Goal: Task Accomplishment & Management: Use online tool/utility

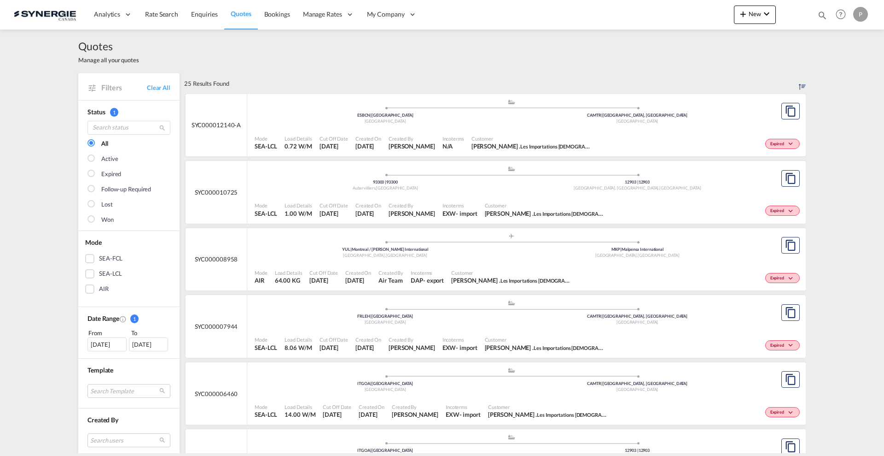
click at [823, 14] on md-icon "icon-magnify" at bounding box center [823, 15] width 10 height 10
click at [688, 16] on select "Bookings Quotes Enquiries" at bounding box center [676, 15] width 44 height 17
select select "Quotes"
click at [654, 7] on select "Bookings Quotes Enquiries" at bounding box center [676, 15] width 44 height 17
click at [716, 11] on input at bounding box center [753, 15] width 115 height 16
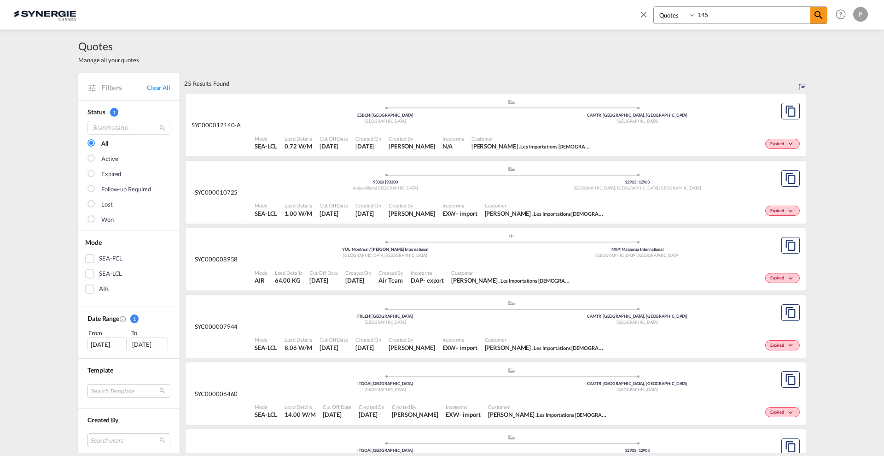
click at [739, 15] on input "145" at bounding box center [753, 15] width 115 height 16
type input "14599"
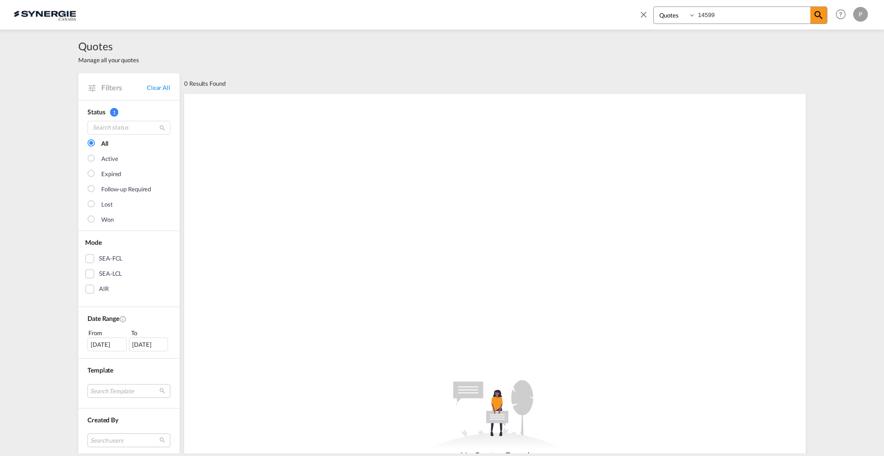
click at [700, 14] on input "14599" at bounding box center [753, 15] width 115 height 16
click at [159, 88] on link "Clear All" at bounding box center [158, 87] width 23 height 8
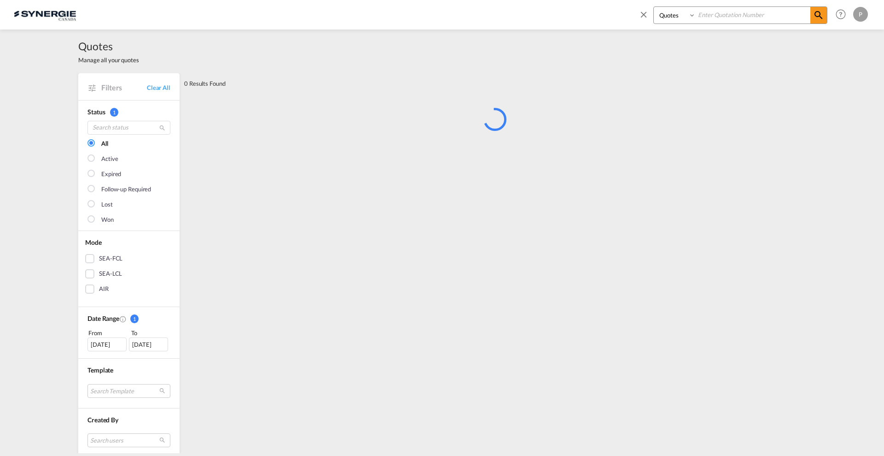
click at [758, 11] on input at bounding box center [753, 15] width 115 height 16
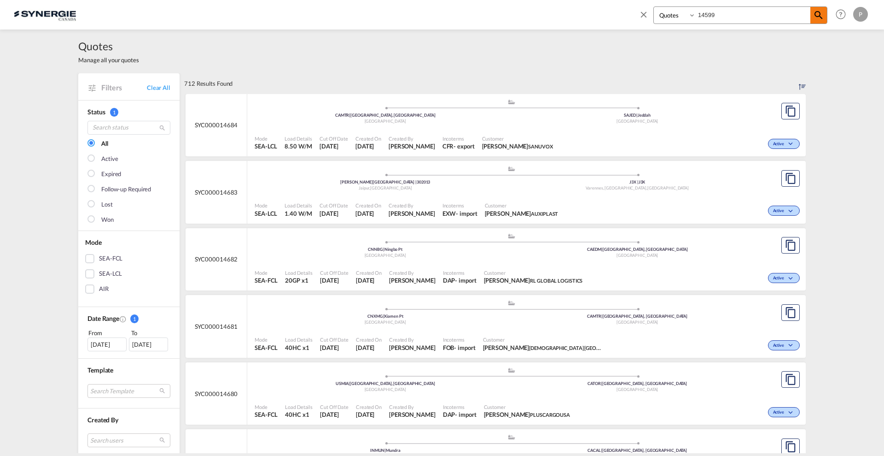
type input "14599"
click at [819, 15] on md-icon "icon-magnify" at bounding box center [818, 15] width 11 height 11
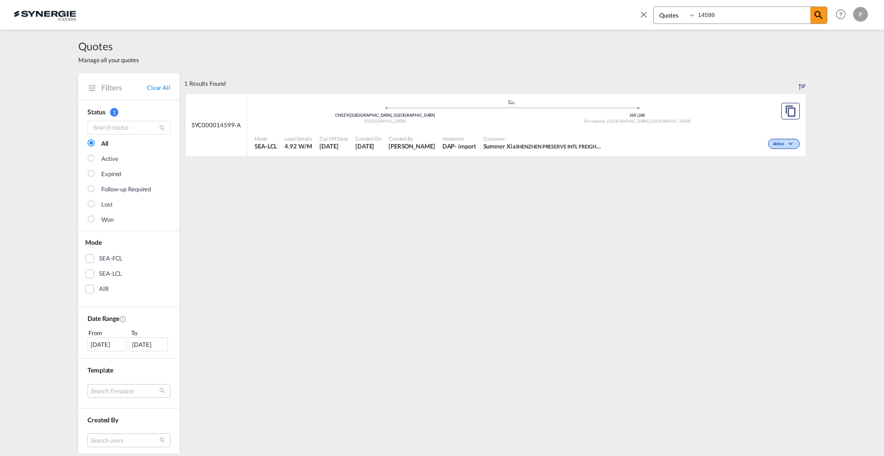
click at [619, 129] on div "Mode SEA-LCL Load Details 4.92 W/M Cut Off Date 5 Sep 2025 Created On 5 Sep 202…" at bounding box center [526, 143] width 559 height 28
click at [444, 124] on div ".a{fill:#aaa8ad;} .a{fill:#aaa8ad;} CNSZX | Shenzhen, GD China J6X | J6X Terreb…" at bounding box center [512, 113] width 514 height 28
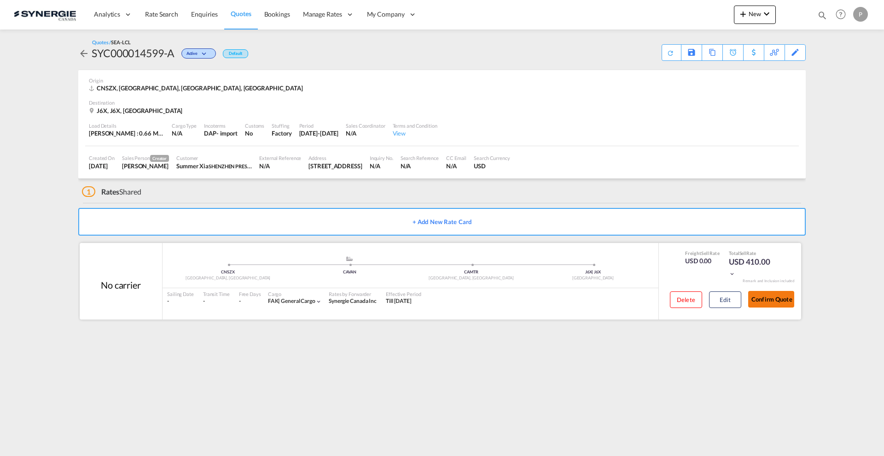
click at [775, 293] on button "Confirm Quote" at bounding box center [772, 299] width 46 height 17
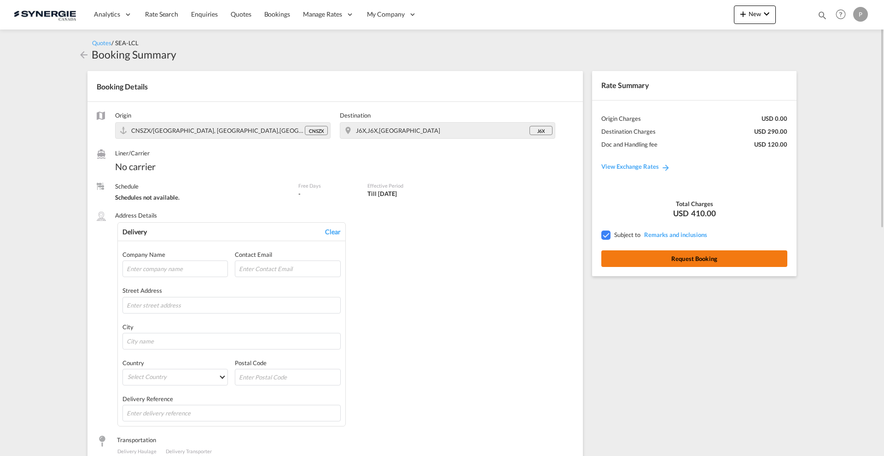
click at [706, 259] on button "Request Booking" at bounding box center [695, 258] width 186 height 17
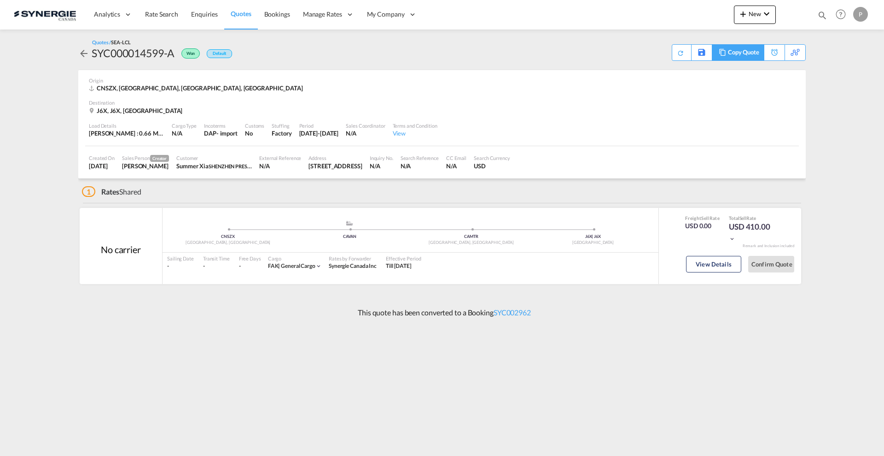
click at [758, 53] on div "Copy Quote" at bounding box center [743, 53] width 31 height 16
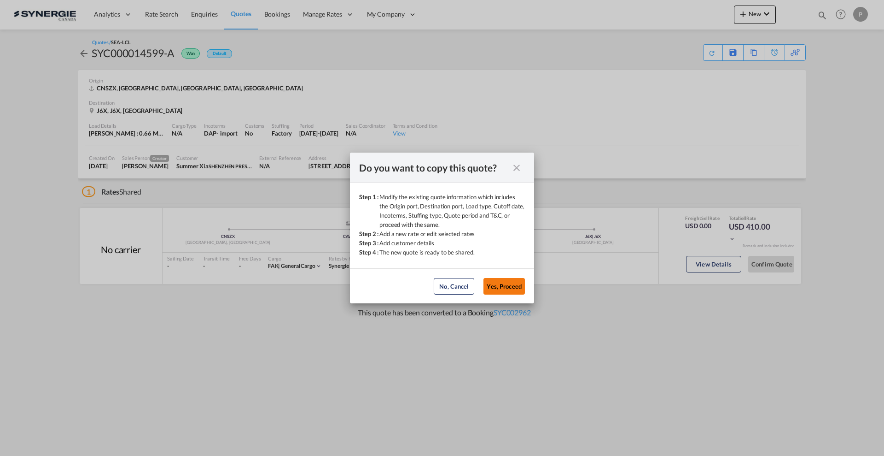
click at [512, 284] on button "Yes, Proceed" at bounding box center [504, 286] width 41 height 17
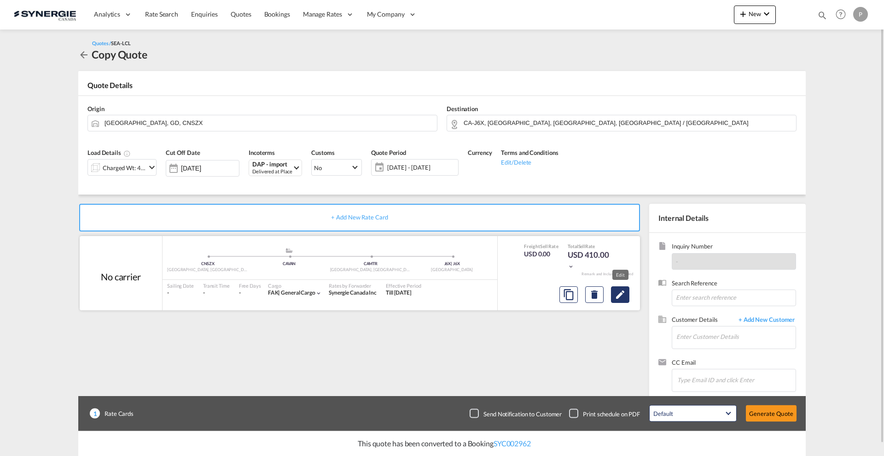
click at [626, 293] on button "Edit" at bounding box center [620, 294] width 18 height 17
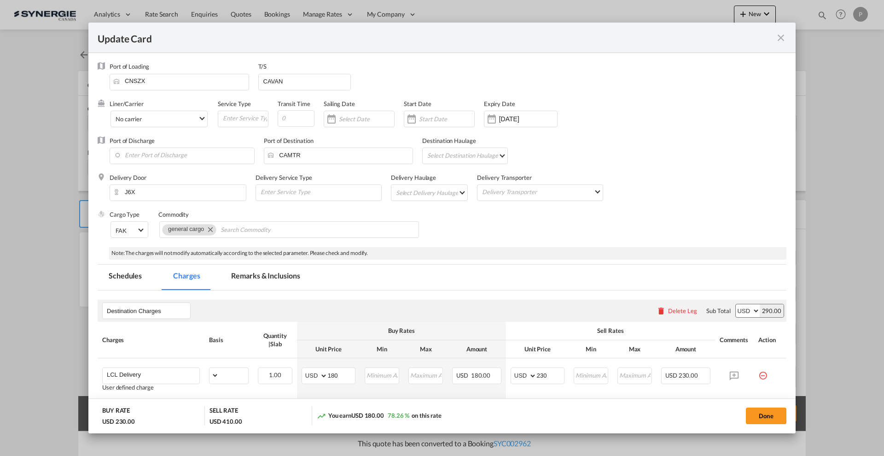
click at [282, 277] on md-tab-item "Remarks & Inclusions" at bounding box center [265, 276] width 91 height 25
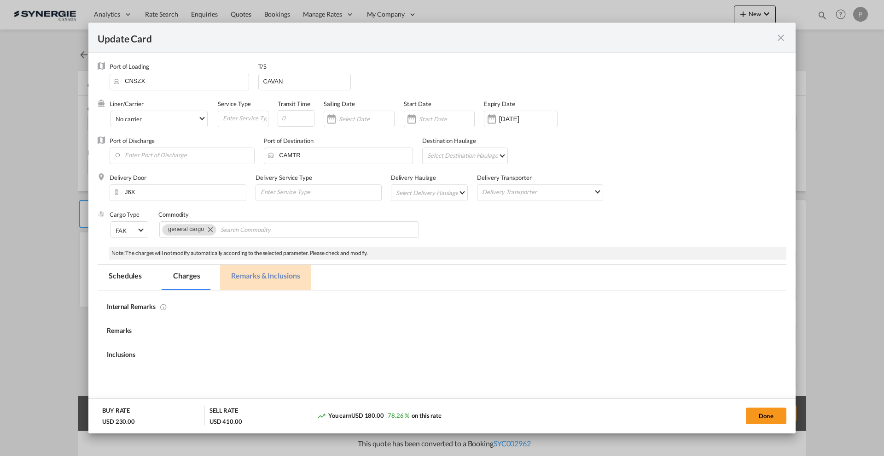
select select "flat"
select select "per_kg"
select select "per_shipment"
select select "per_pallet"
select select "per_bl"
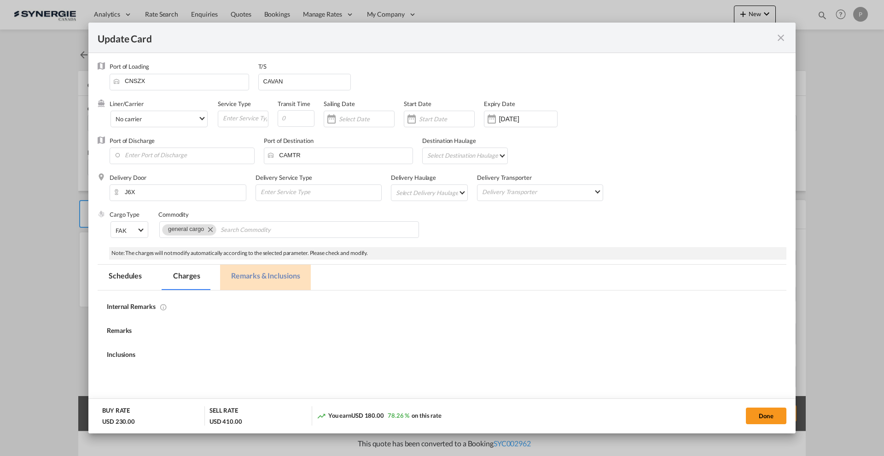
select select "per_bl"
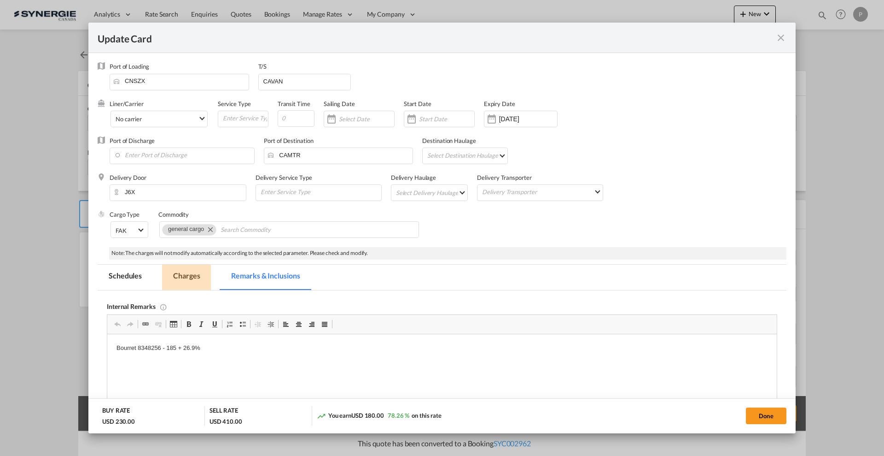
click at [199, 278] on md-tab-item "Charges" at bounding box center [186, 276] width 49 height 25
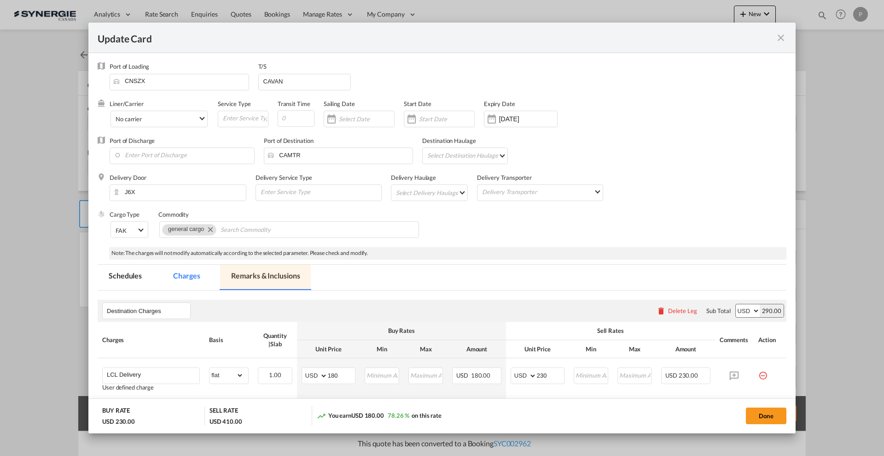
click at [260, 277] on md-tab-item "Remarks & Inclusions" at bounding box center [265, 276] width 91 height 25
click at [269, 270] on md-tab-item "Remarks & Inclusions" at bounding box center [265, 276] width 91 height 25
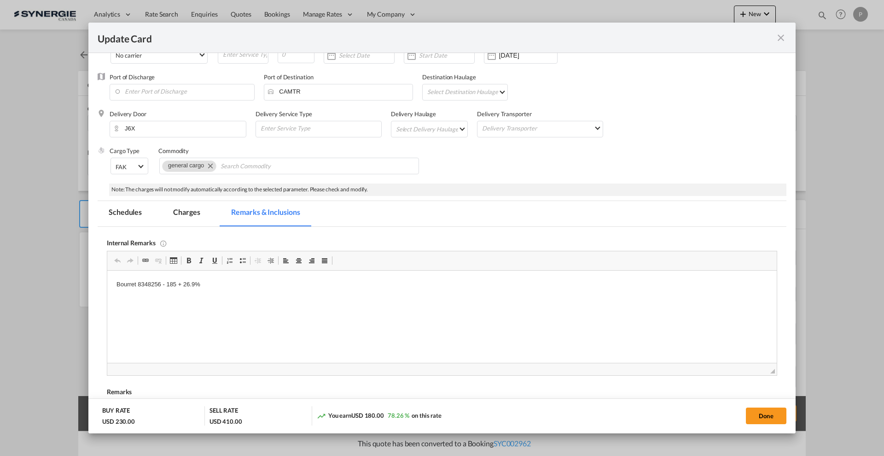
scroll to position [115, 0]
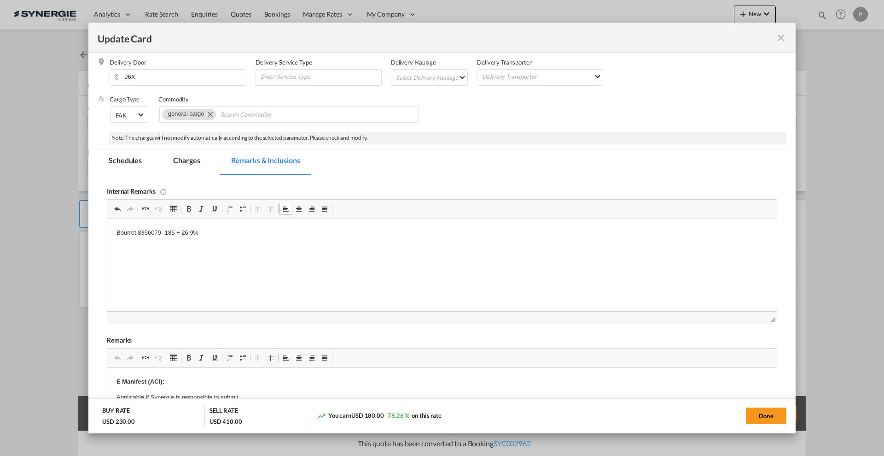
click at [166, 232] on p "Bourret 8356079 - 185 + 26.9%" at bounding box center [442, 233] width 651 height 10
click at [163, 231] on p "Bourret 8356079 - 185 + 26.9%" at bounding box center [442, 233] width 651 height 10
click at [193, 230] on p "Bourret 8356079 - 107 + 26.9%" at bounding box center [442, 233] width 651 height 10
click at [192, 161] on md-tab-item "Charges" at bounding box center [186, 161] width 49 height 25
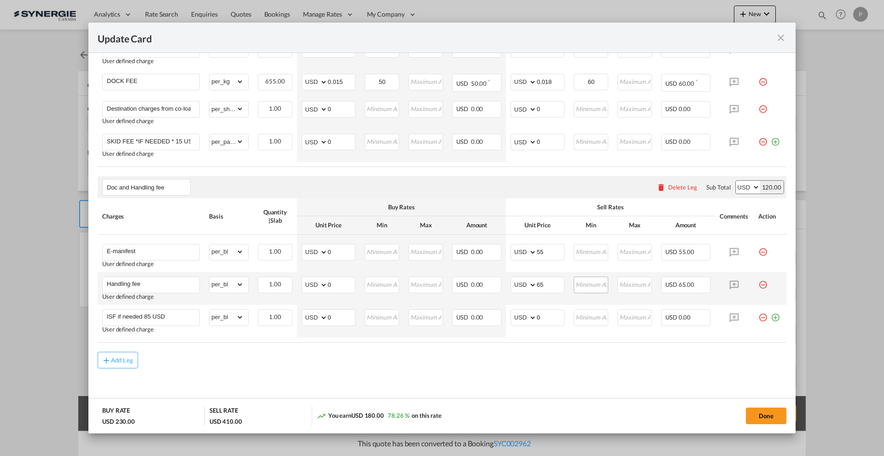
scroll to position [332, 0]
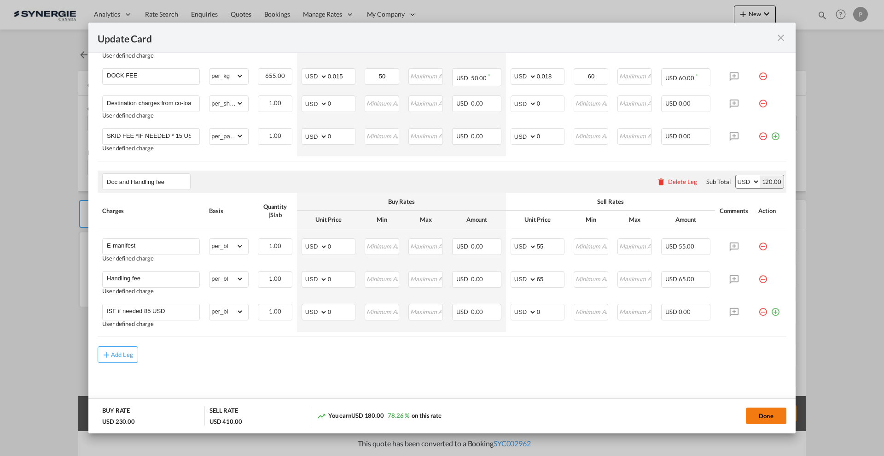
click at [760, 416] on button "Done" at bounding box center [766, 415] width 41 height 17
type input "17 Aug 2026"
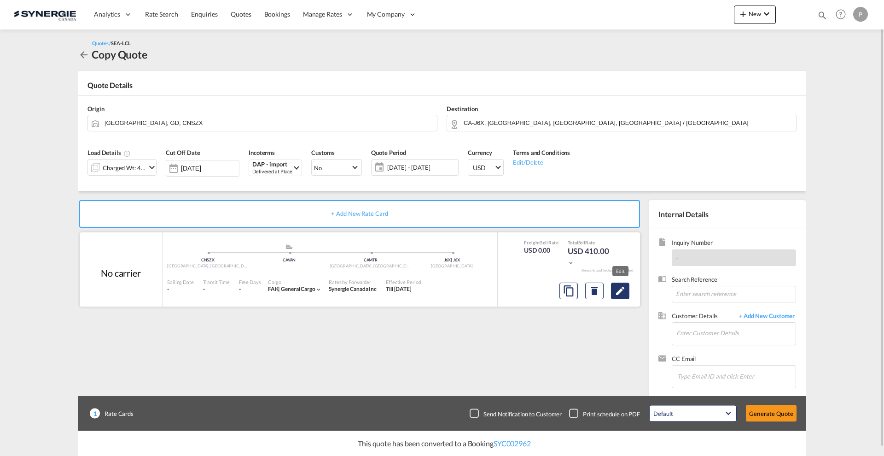
click at [614, 291] on button "Edit" at bounding box center [620, 290] width 18 height 17
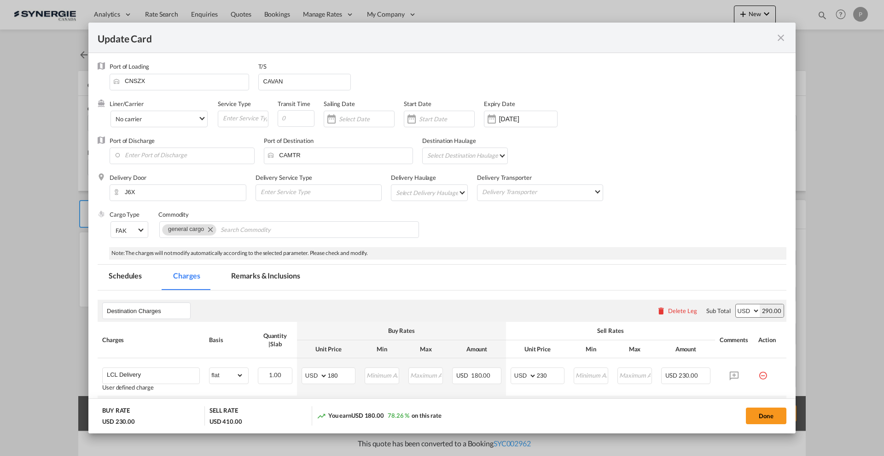
scroll to position [115, 0]
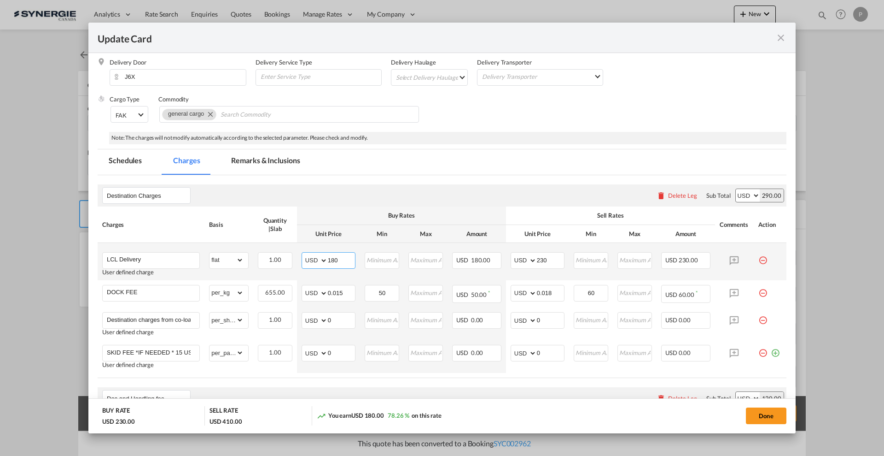
click at [335, 262] on input "180" at bounding box center [341, 259] width 27 height 14
type input "105"
type input "175"
click at [776, 419] on button "Done" at bounding box center [766, 415] width 41 height 17
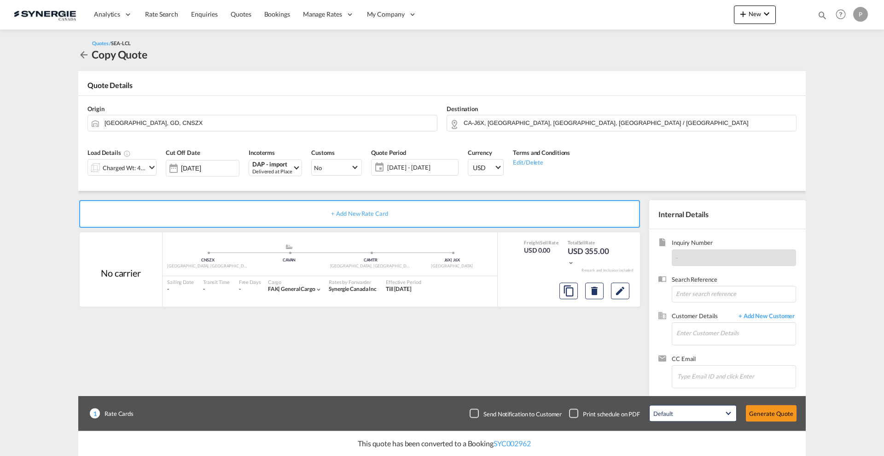
type input "17 Aug 2026"
click at [740, 334] on input "Enter Customer Details" at bounding box center [736, 332] width 119 height 21
click at [703, 329] on input "Enter Customer Details" at bounding box center [736, 332] width 119 height 21
paste input "sale01@preserve-freight.com"
click at [733, 346] on div "Summer Xia sale01@preserve-freight.com | SHENZHEN PRESERVE INTL FREIGHT AGENCY …" at bounding box center [736, 348] width 120 height 25
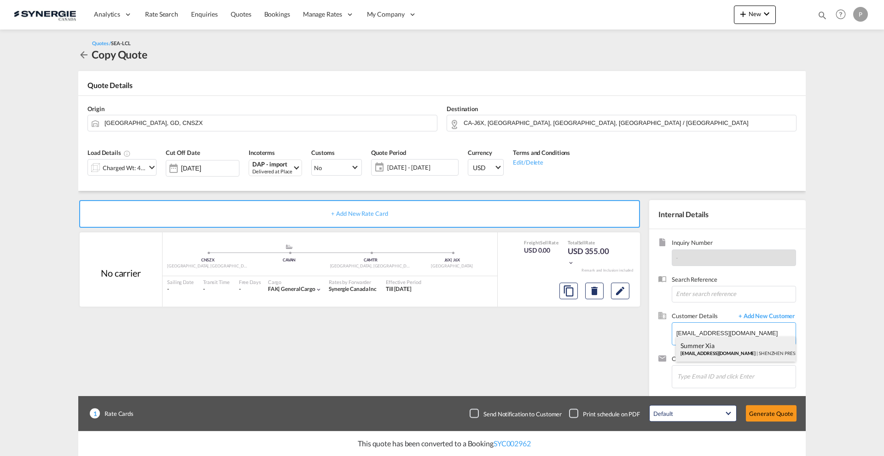
type input "SHENZHEN PRESERVE INTL FREIGHT AGENCY LTD., Summer Xia, sale01@preserve-freight…"
click at [781, 411] on button "Generate Quote" at bounding box center [771, 413] width 51 height 17
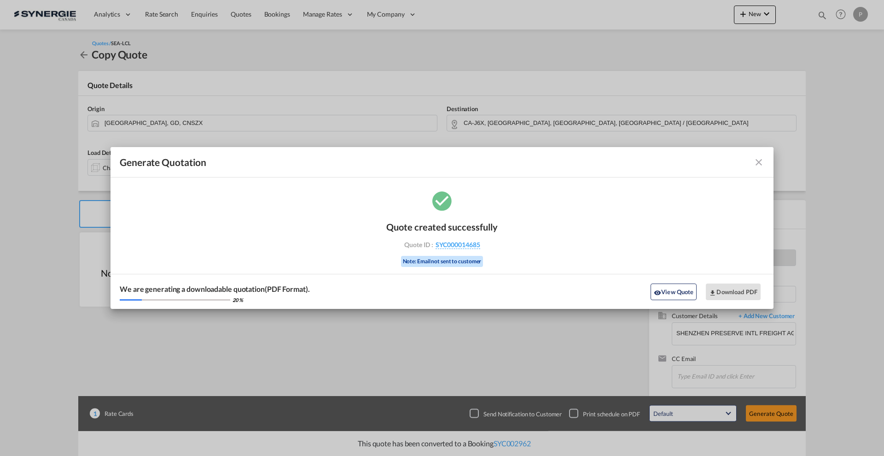
drag, startPoint x: 487, startPoint y: 247, endPoint x: 481, endPoint y: 248, distance: 6.5
click at [481, 248] on div "Quote ID : SYC000014685" at bounding box center [442, 244] width 107 height 8
click at [480, 245] on div "Quote ID : SYC000014685" at bounding box center [442, 244] width 107 height 8
copy div "SYC000014685"
click at [738, 294] on button "Download PDF" at bounding box center [733, 291] width 55 height 17
